Goal: Navigation & Orientation: Find specific page/section

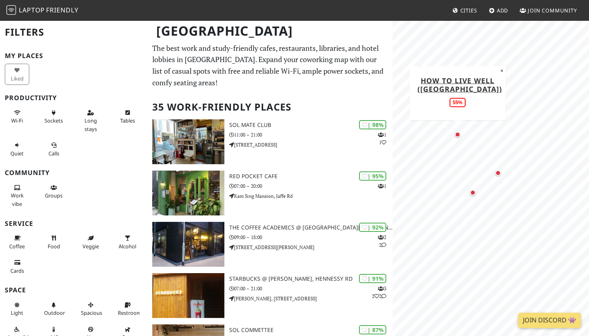
click at [457, 134] on div "Map marker" at bounding box center [458, 135] width 6 height 6
click at [463, 119] on div "Map marker" at bounding box center [462, 116] width 10 height 10
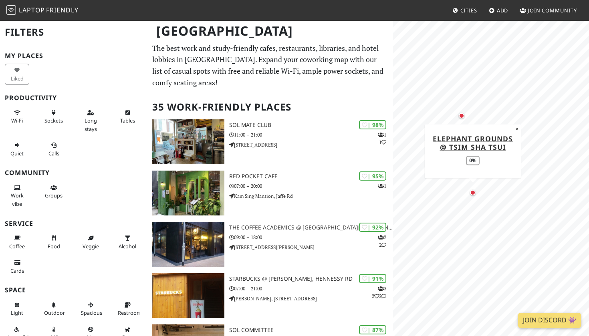
click at [472, 193] on div "Map marker" at bounding box center [473, 193] width 6 height 6
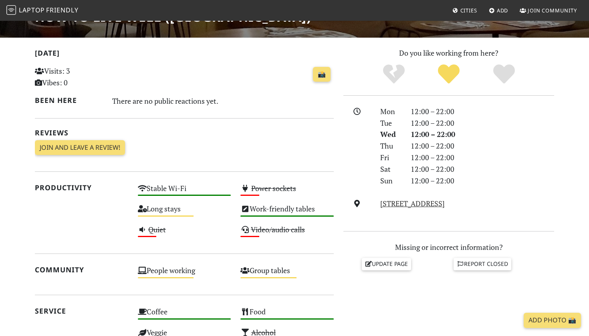
scroll to position [106, 0]
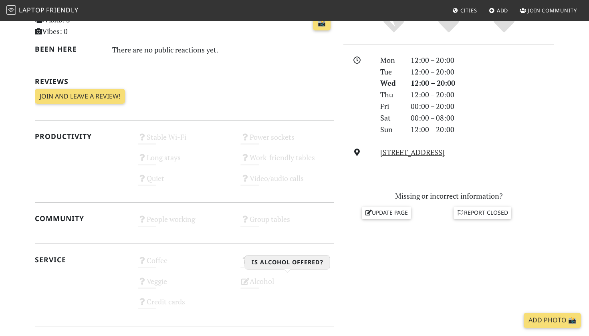
scroll to position [205, 0]
